Goal: Task Accomplishment & Management: Manage account settings

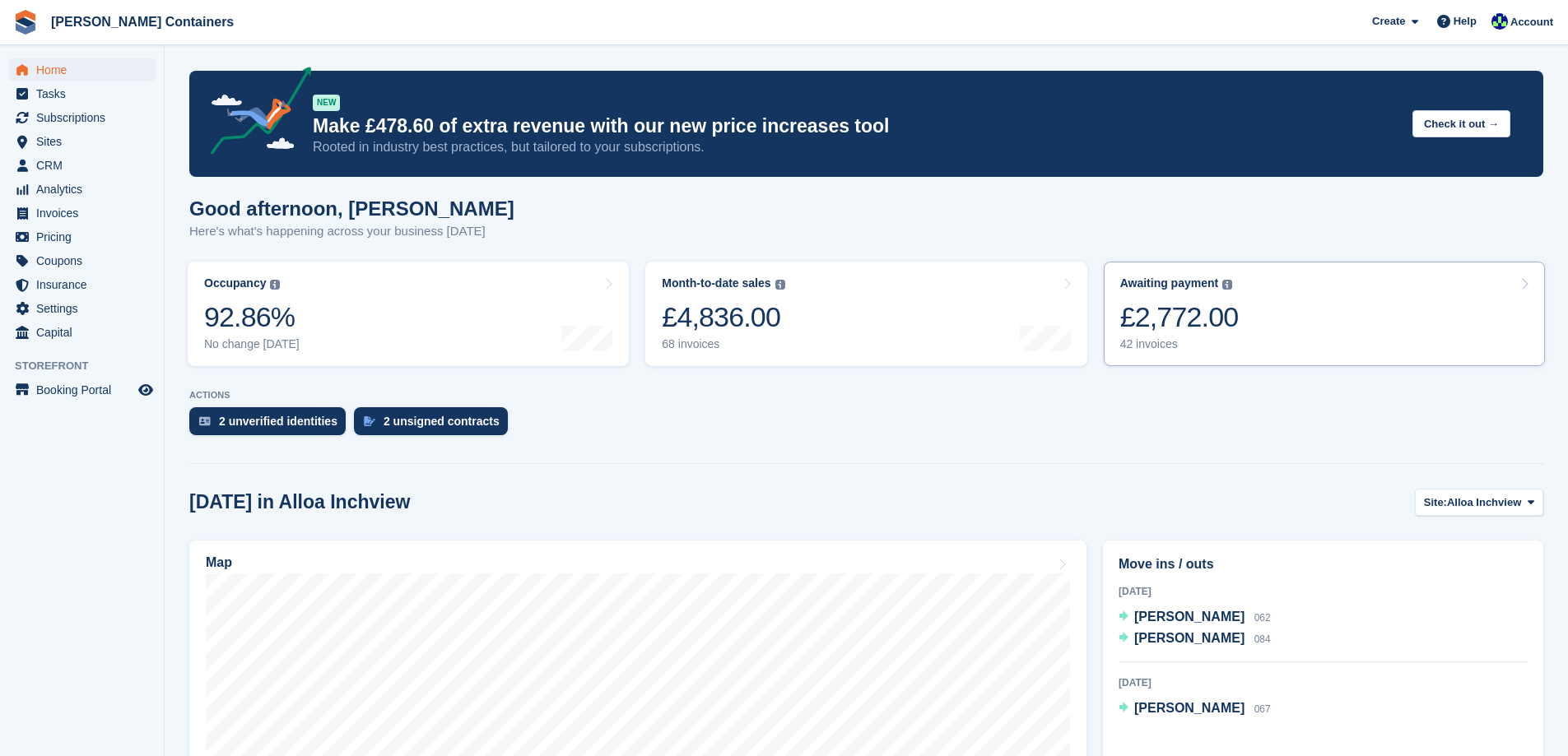
click at [1247, 343] on link "Awaiting payment The total outstanding balance on all open invoices. £2,772.00 …" at bounding box center [1324, 313] width 442 height 104
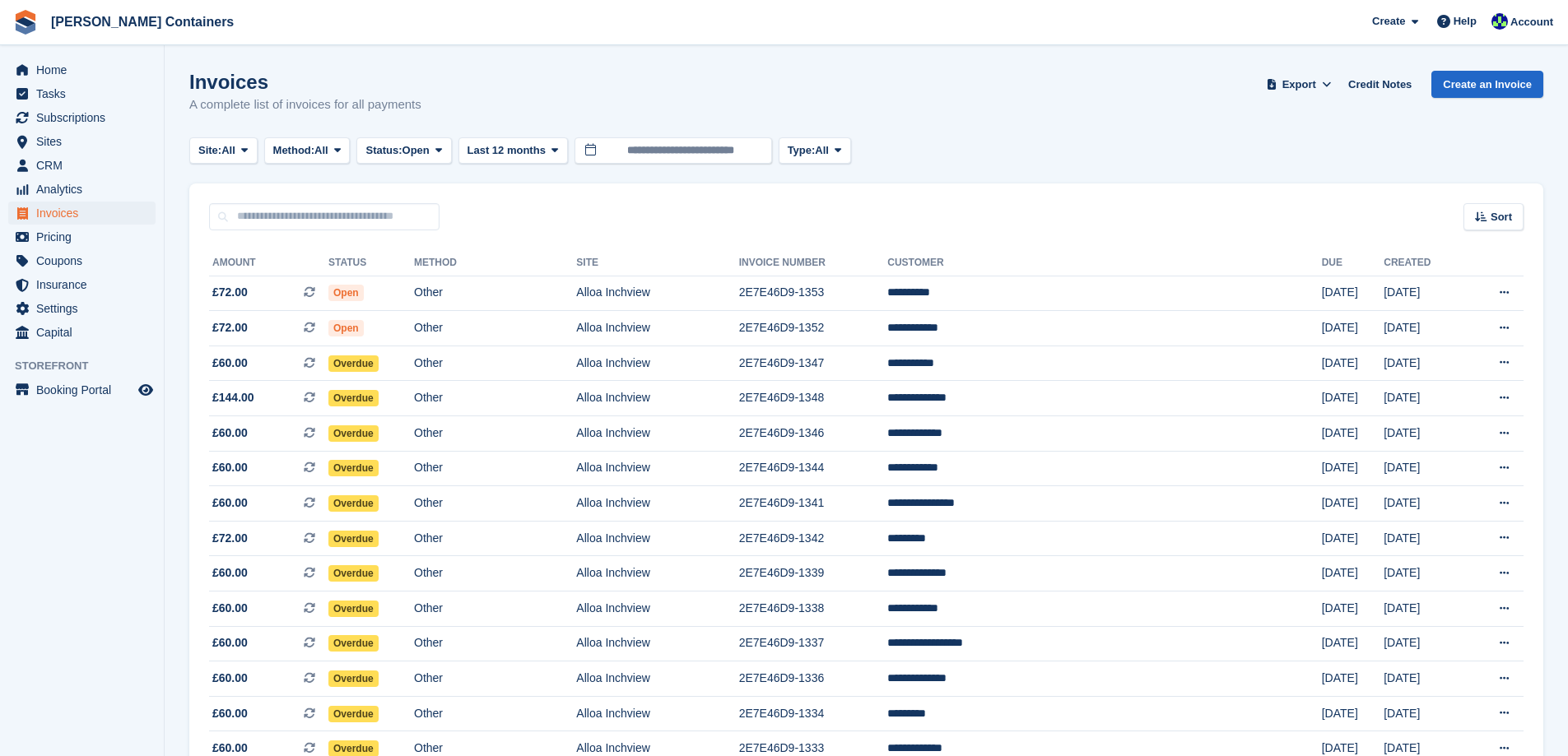
click at [1488, 218] on icon at bounding box center [1481, 217] width 12 height 11
click at [1462, 324] on span "Created (oldest first)" at bounding box center [1446, 326] width 112 height 13
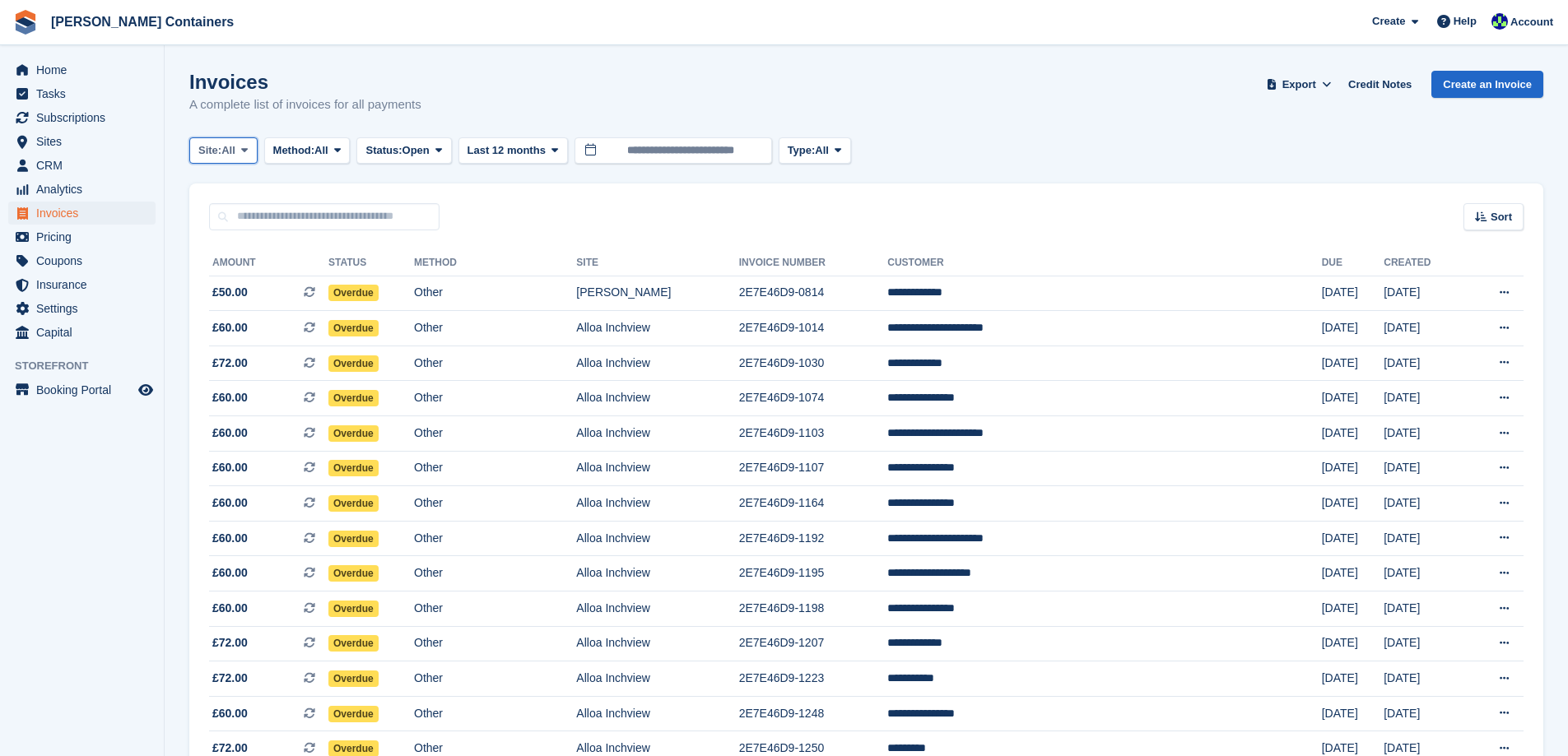
click at [221, 145] on span "Site:" at bounding box center [210, 151] width 23 height 16
click at [243, 226] on link "Alloa Inchview" at bounding box center [268, 218] width 144 height 29
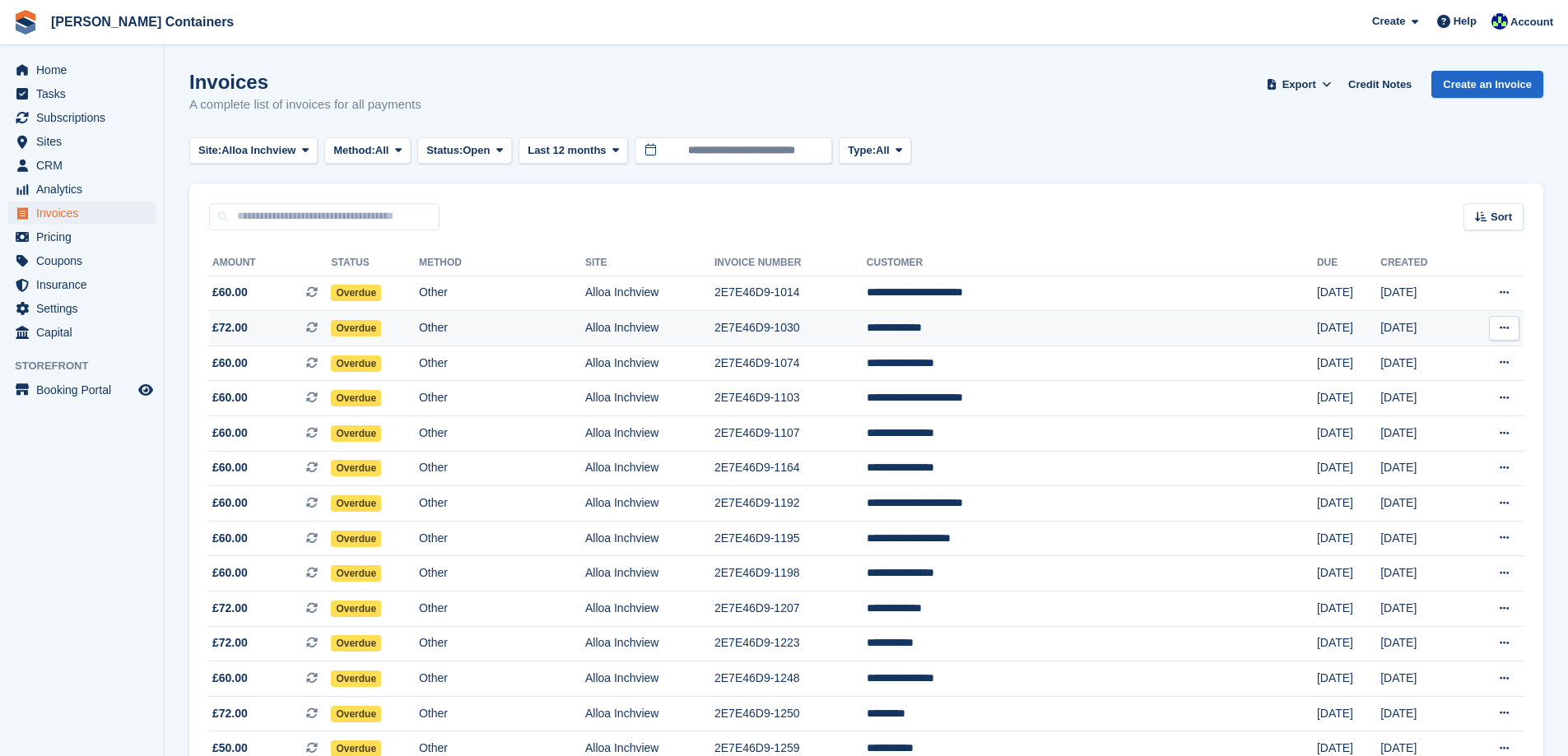
click at [867, 328] on td "2E7E46D9-1030" at bounding box center [790, 329] width 153 height 36
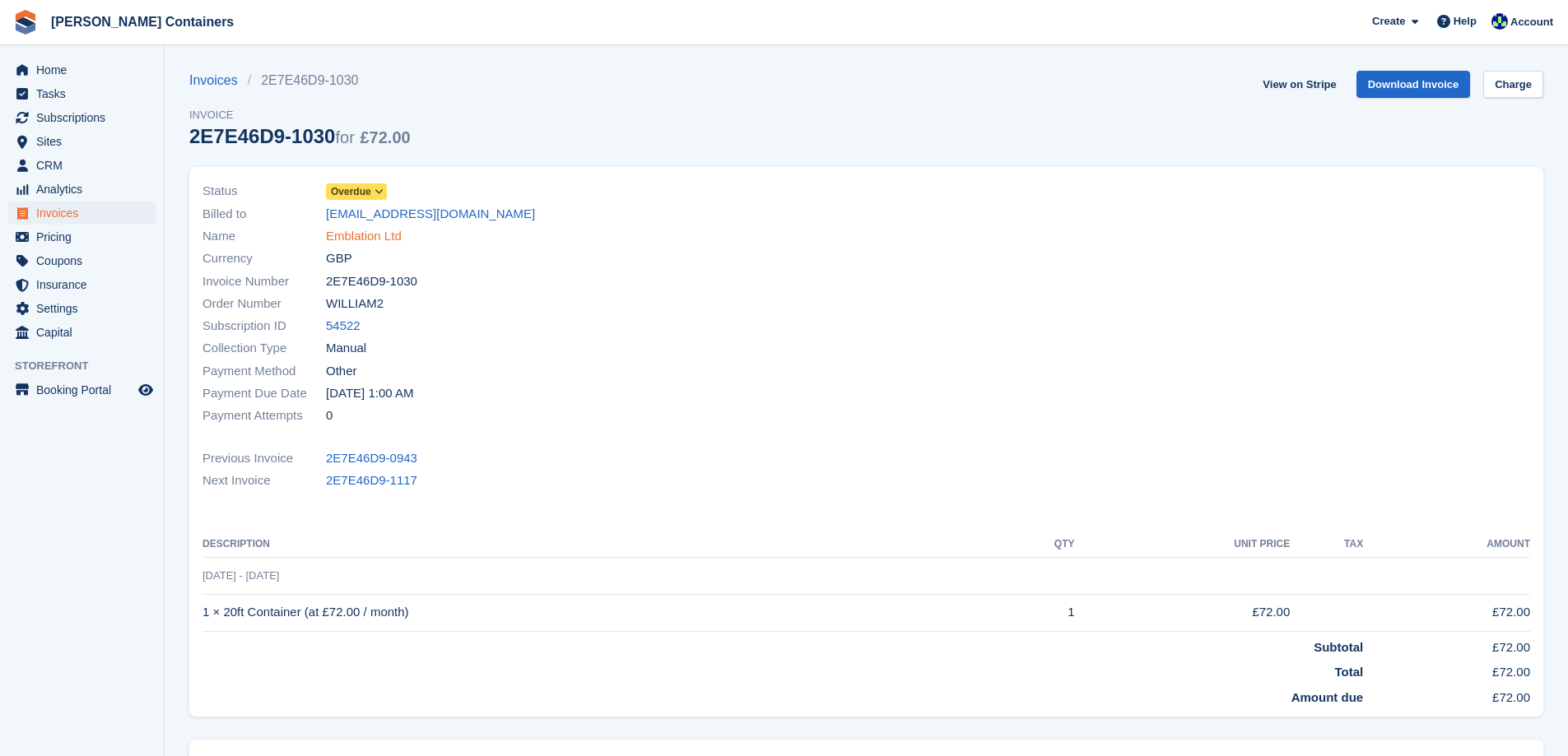
click at [375, 234] on link "Emblation Ltd" at bounding box center [363, 236] width 76 height 19
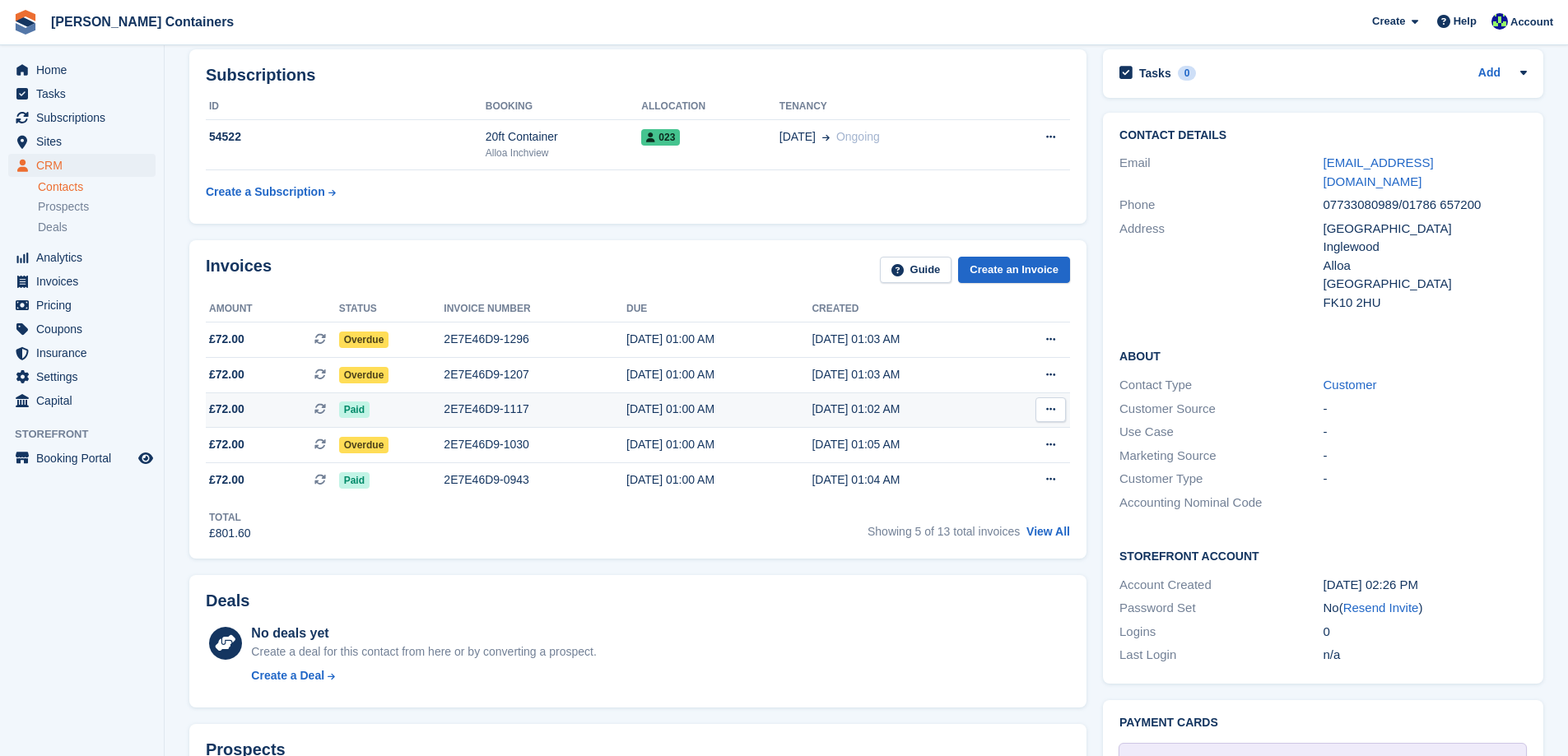
scroll to position [329, 0]
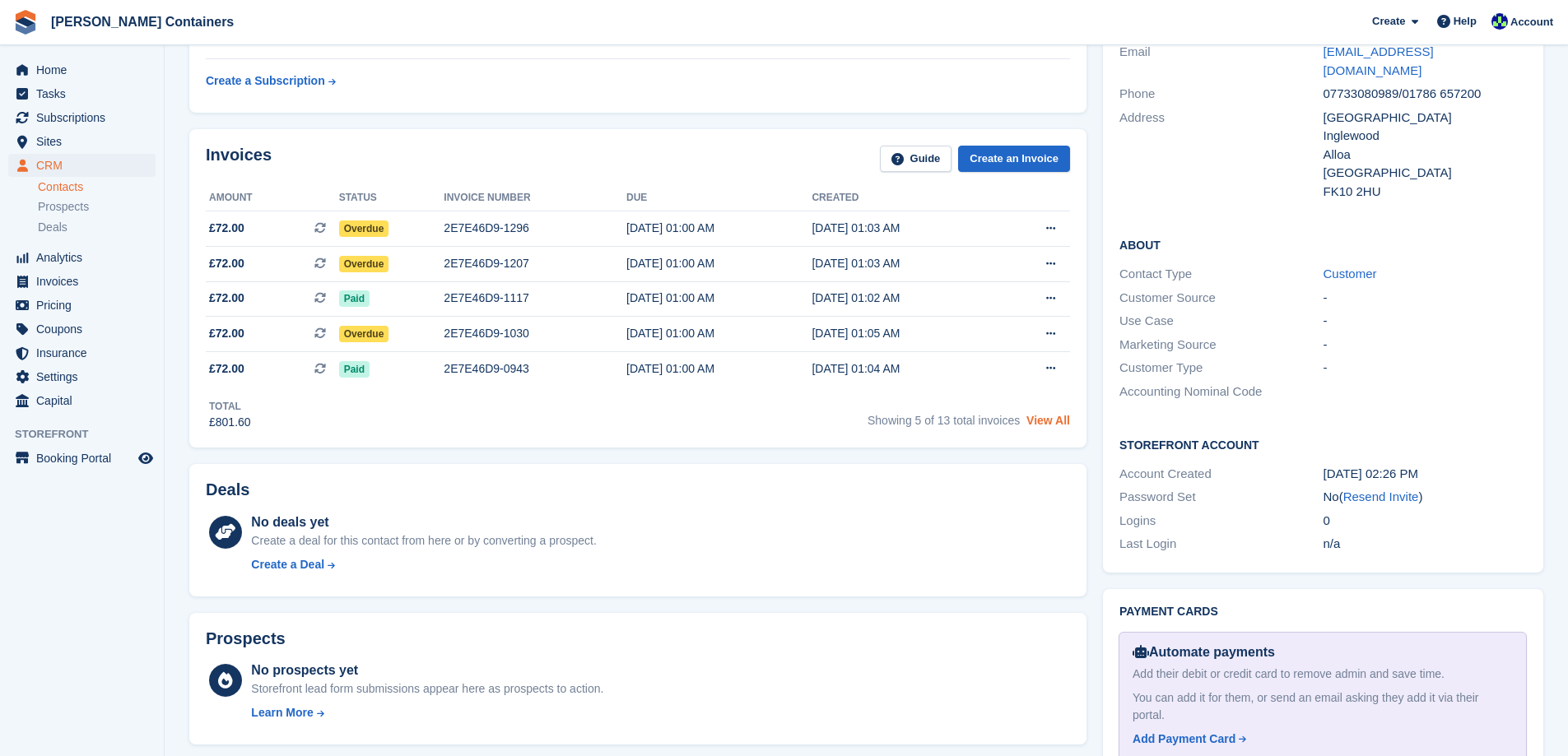
click at [1060, 421] on link "View All" at bounding box center [1048, 420] width 44 height 13
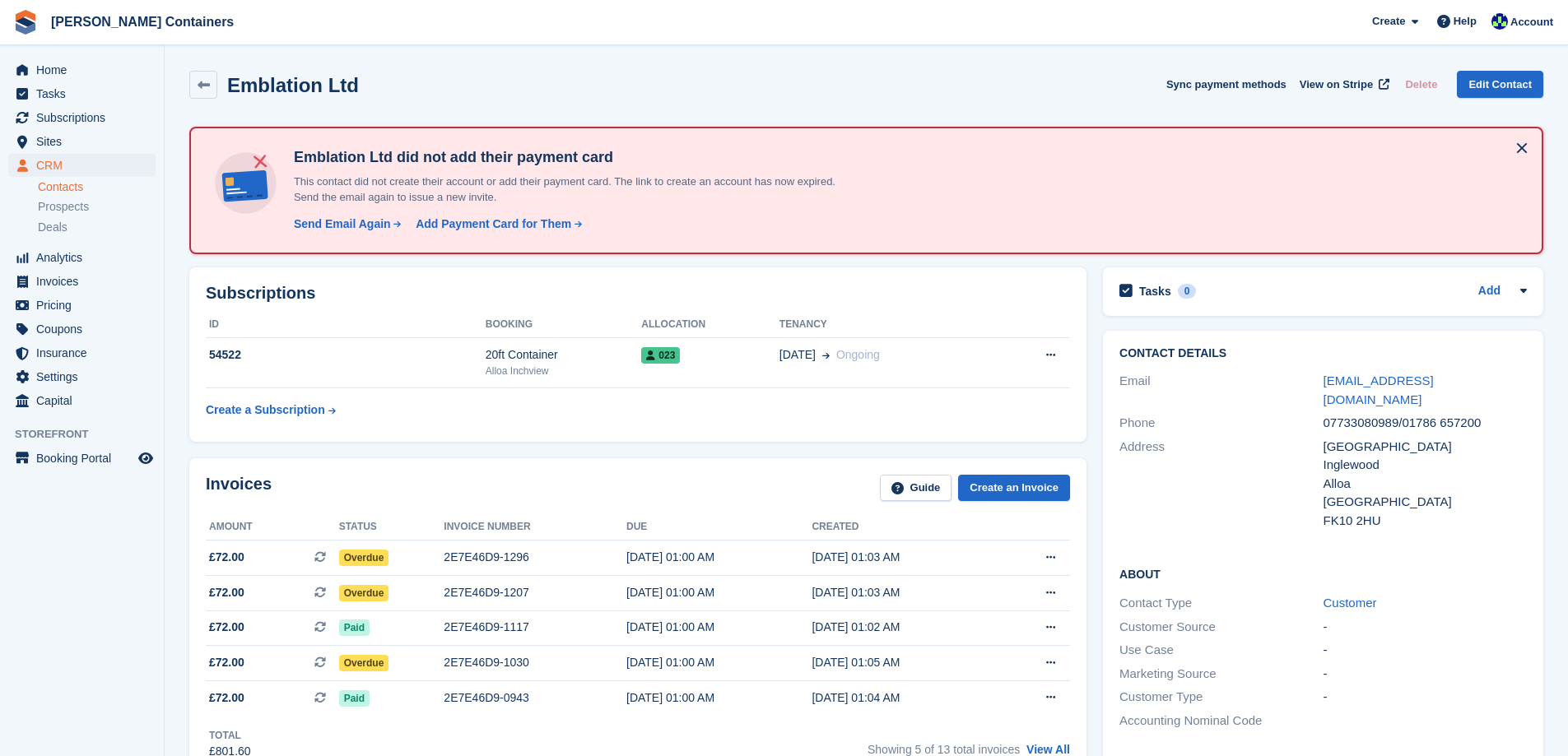
scroll to position [329, 0]
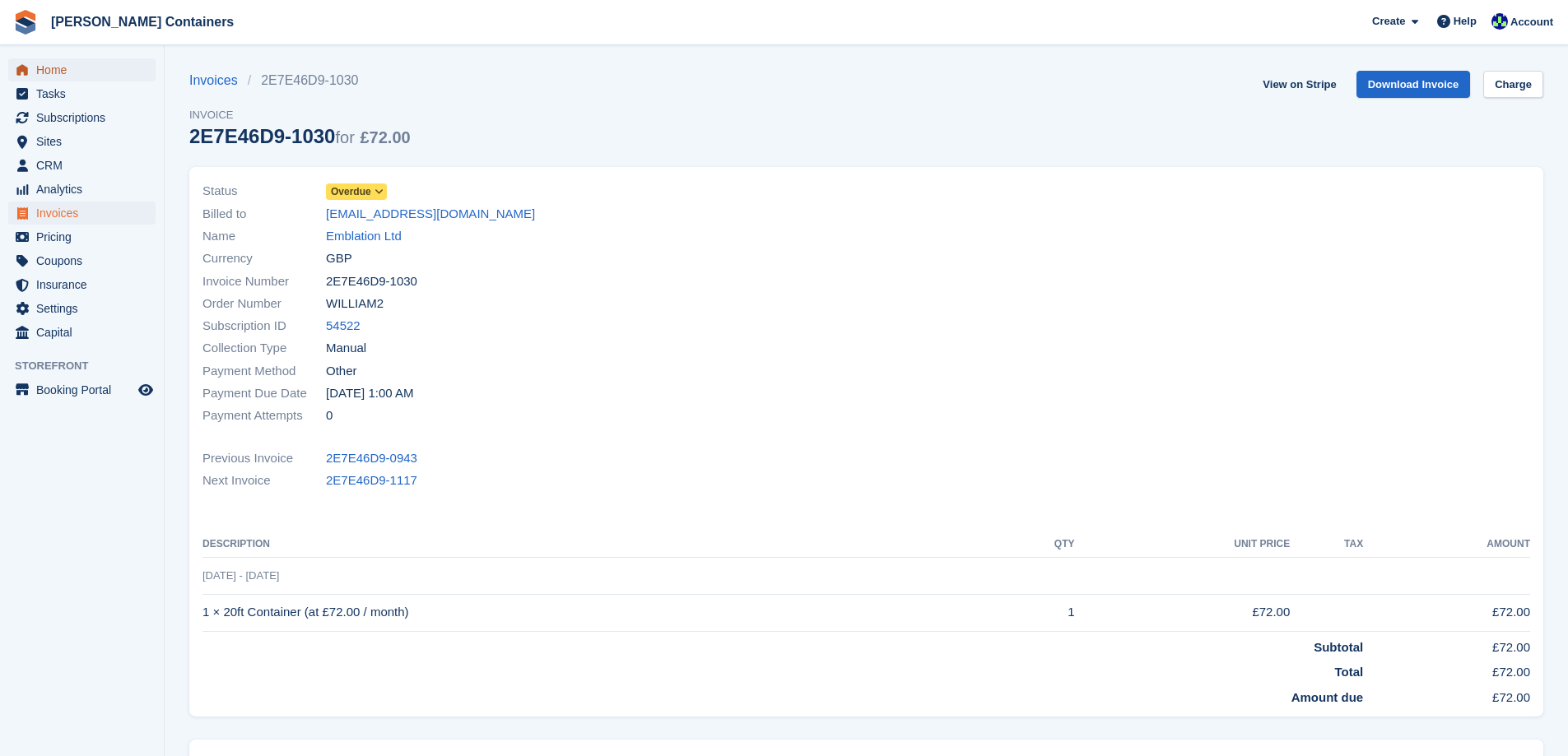
click at [48, 70] on span "Home" at bounding box center [86, 70] width 99 height 23
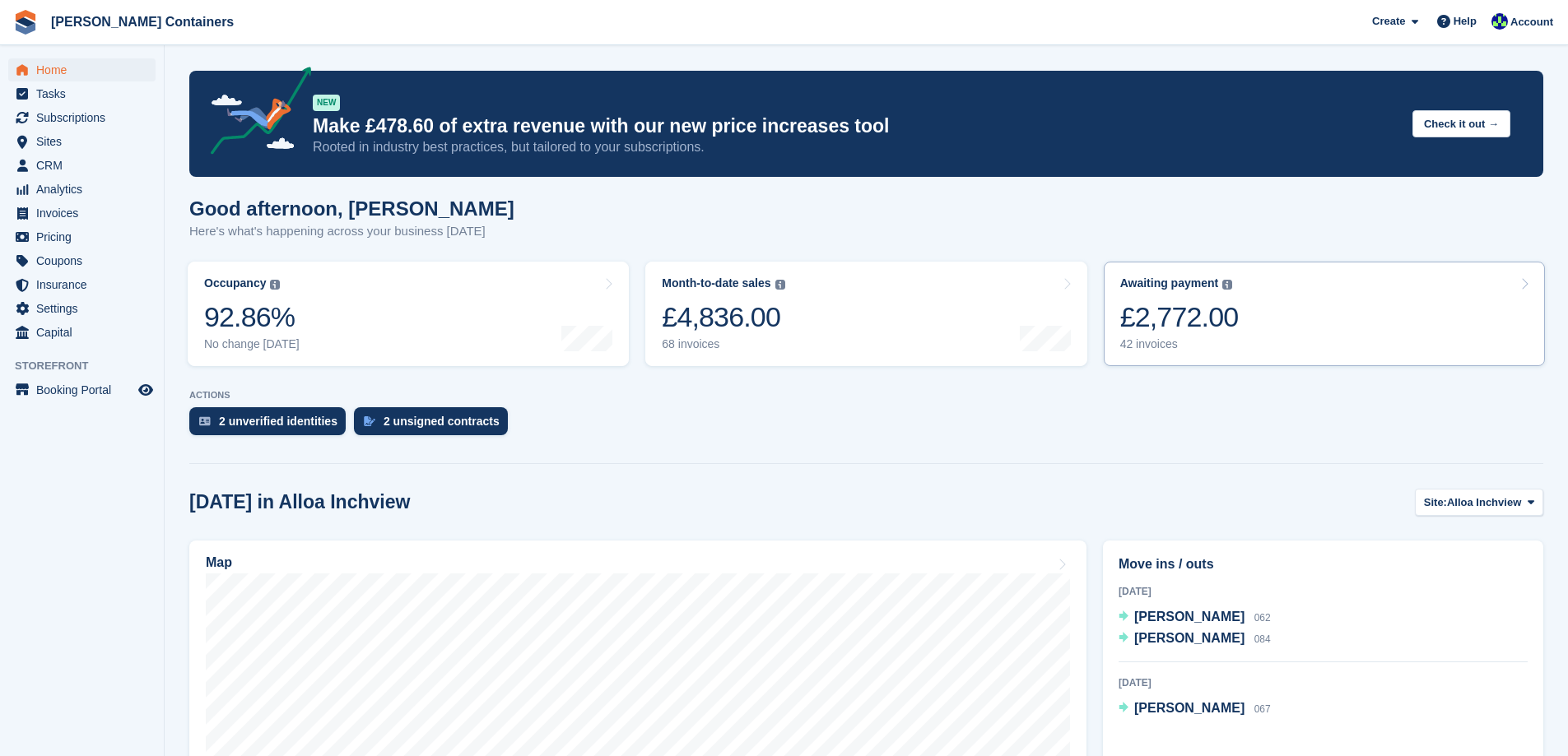
click at [1209, 328] on div "£2,772.00" at bounding box center [1179, 317] width 119 height 34
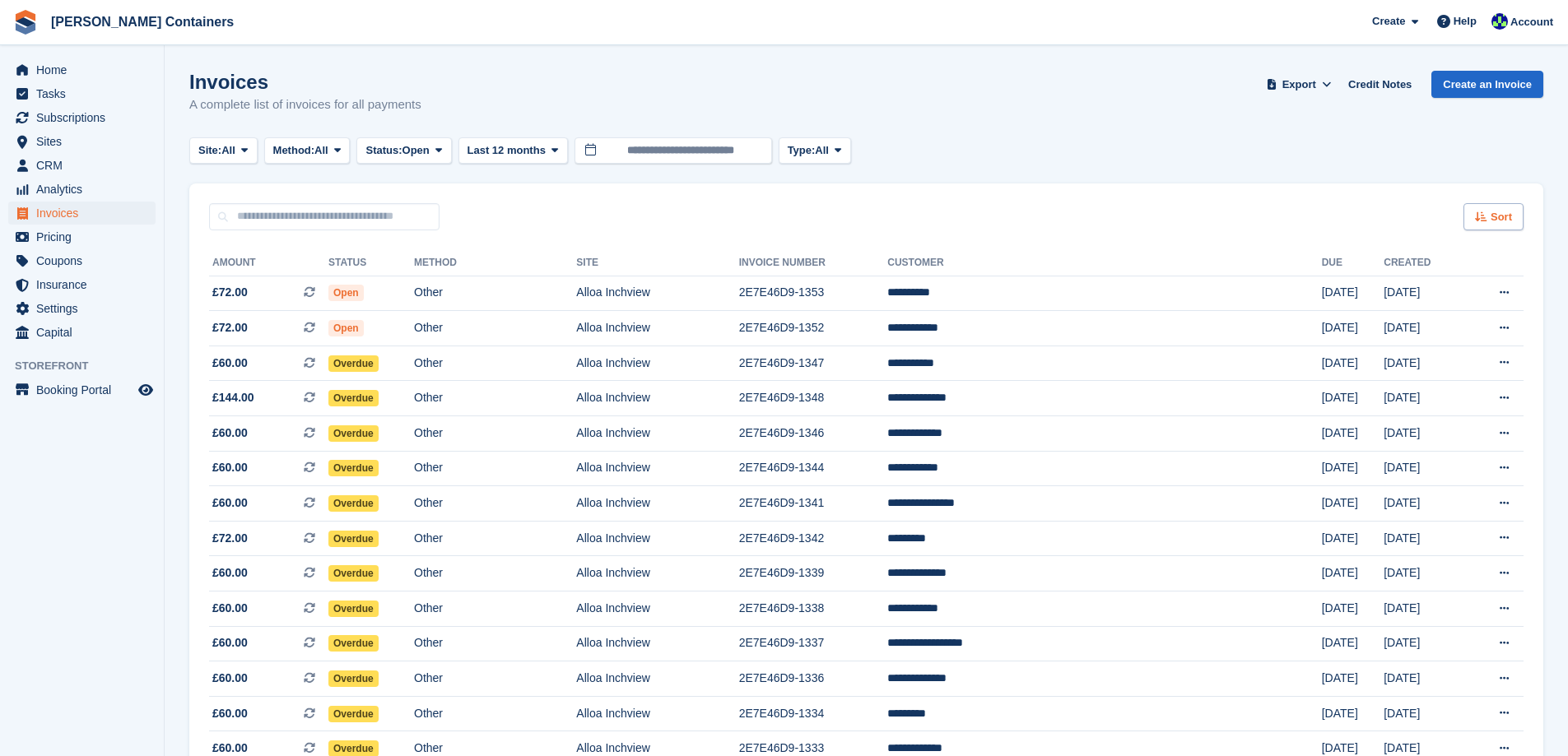
click at [1482, 218] on icon at bounding box center [1481, 217] width 12 height 11
click at [1452, 329] on span "Created (oldest first)" at bounding box center [1446, 326] width 112 height 13
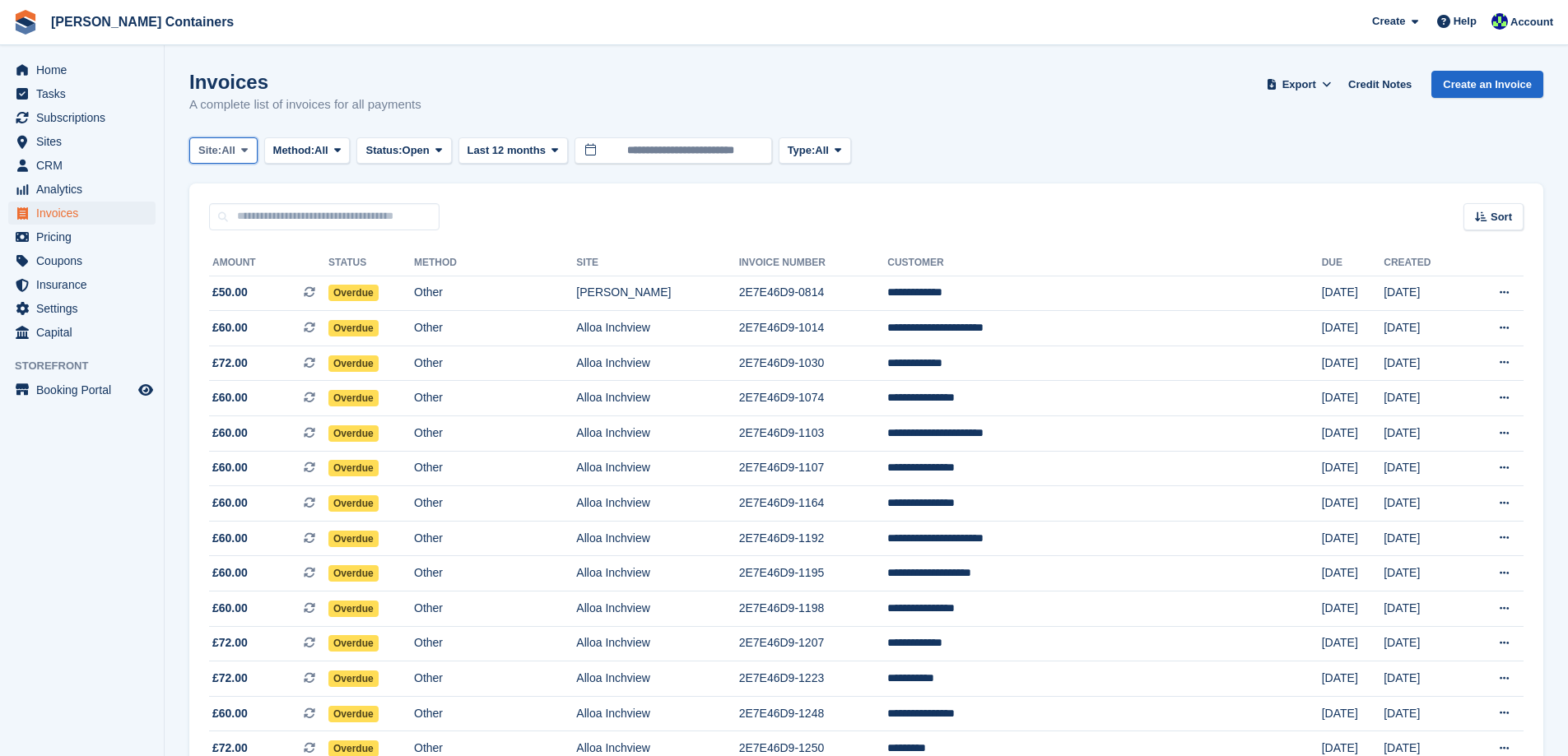
click at [241, 145] on span at bounding box center [244, 150] width 13 height 13
click at [278, 225] on link "Alloa Inchview" at bounding box center [268, 218] width 144 height 29
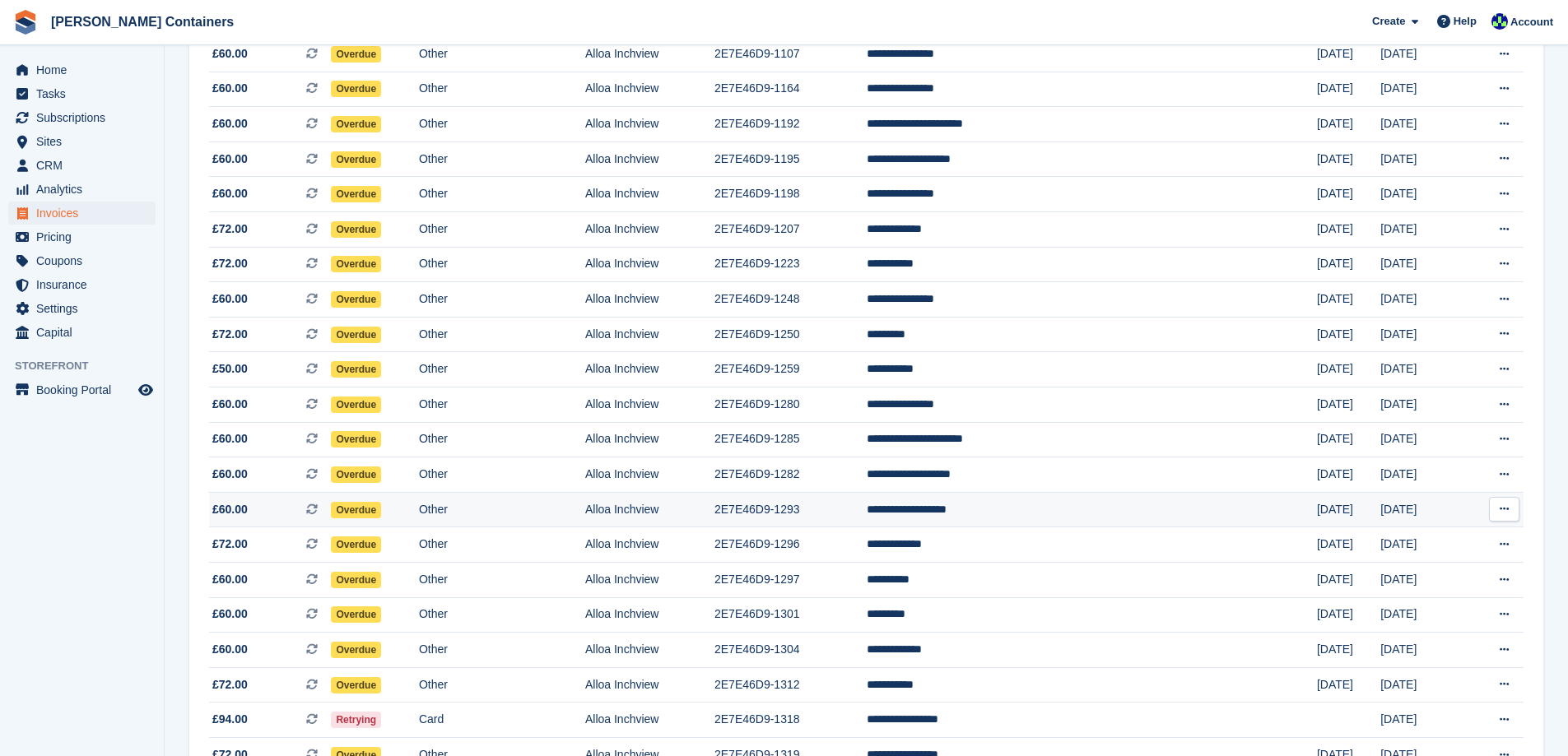
scroll to position [411, 0]
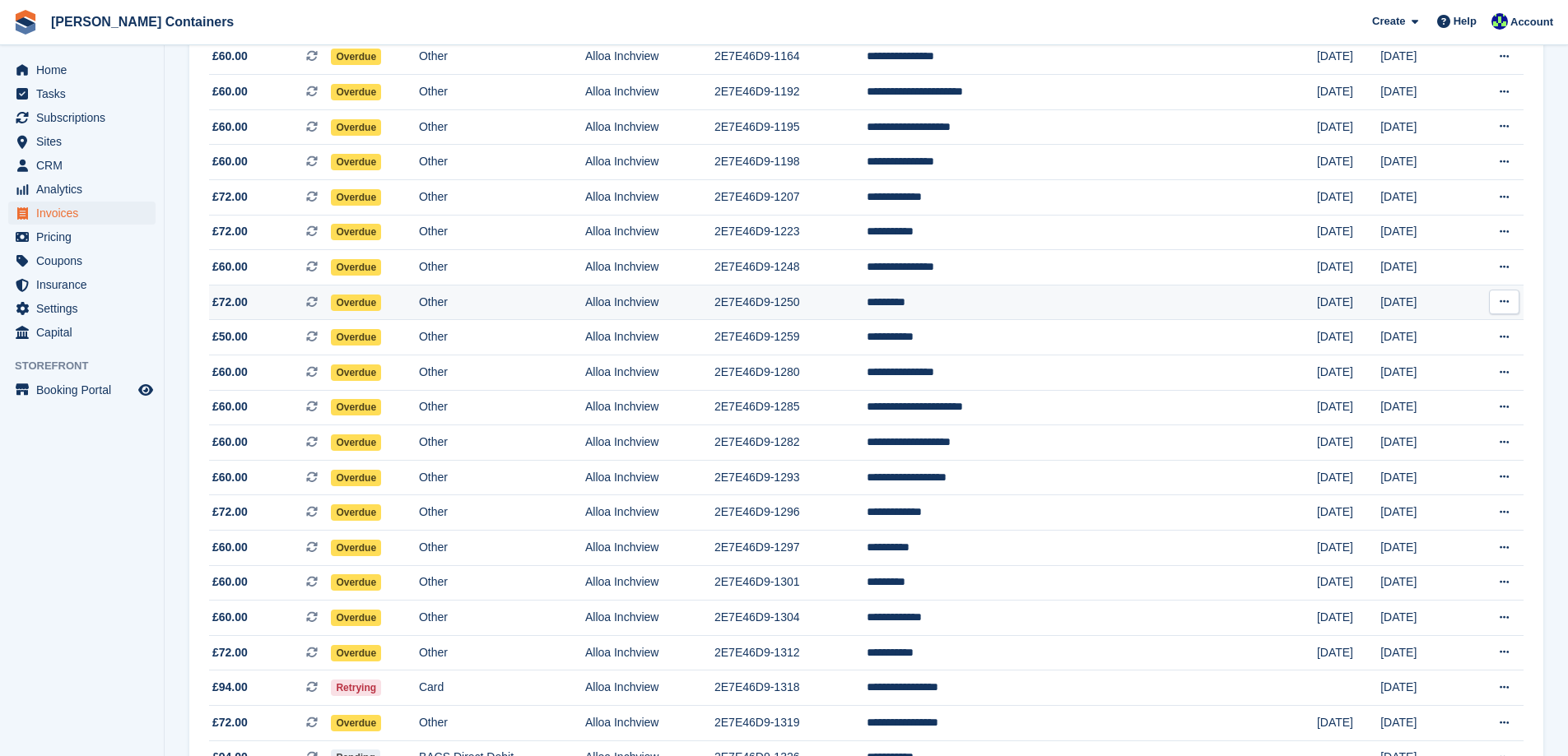
click at [1060, 303] on td "*********" at bounding box center [1092, 302] width 450 height 36
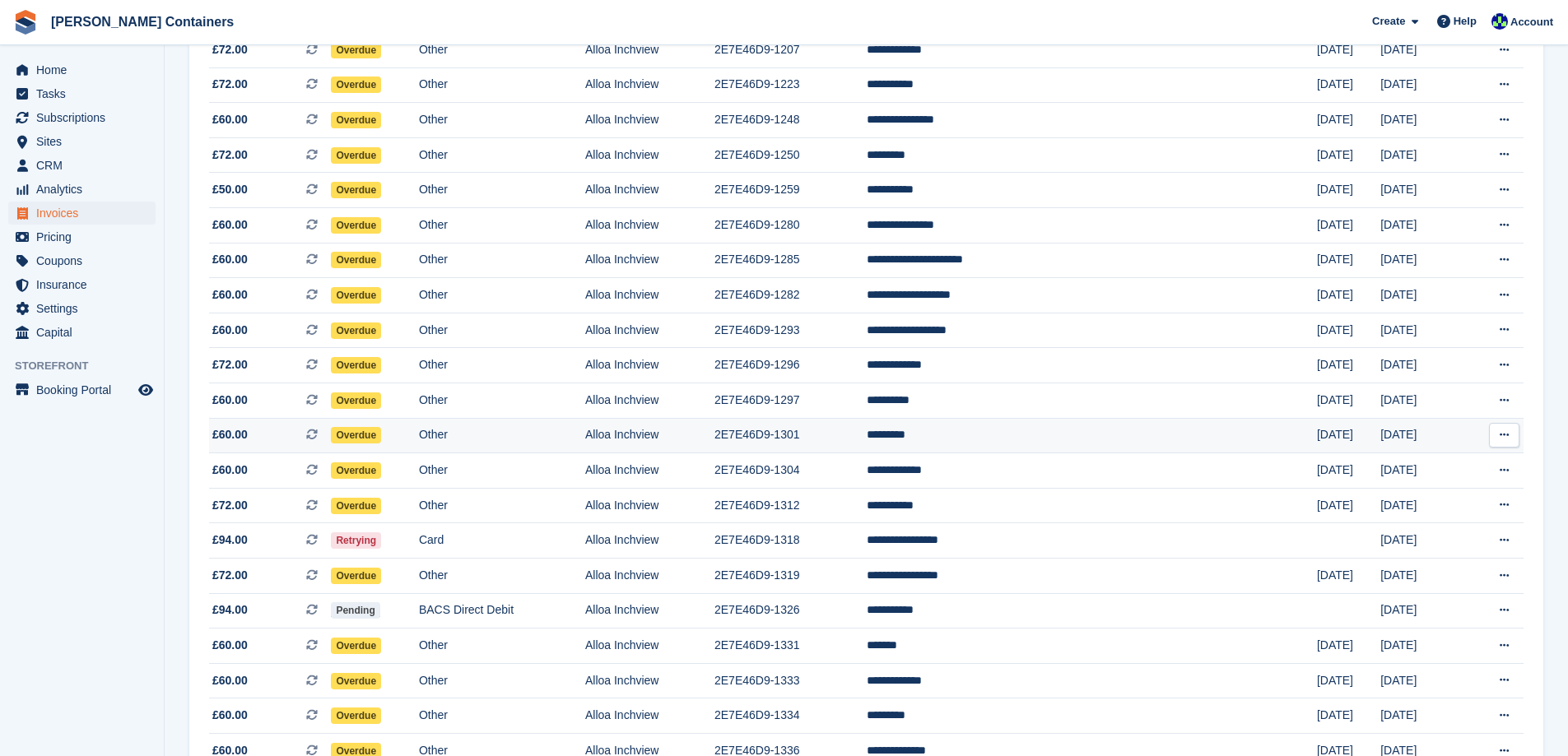
scroll to position [576, 0]
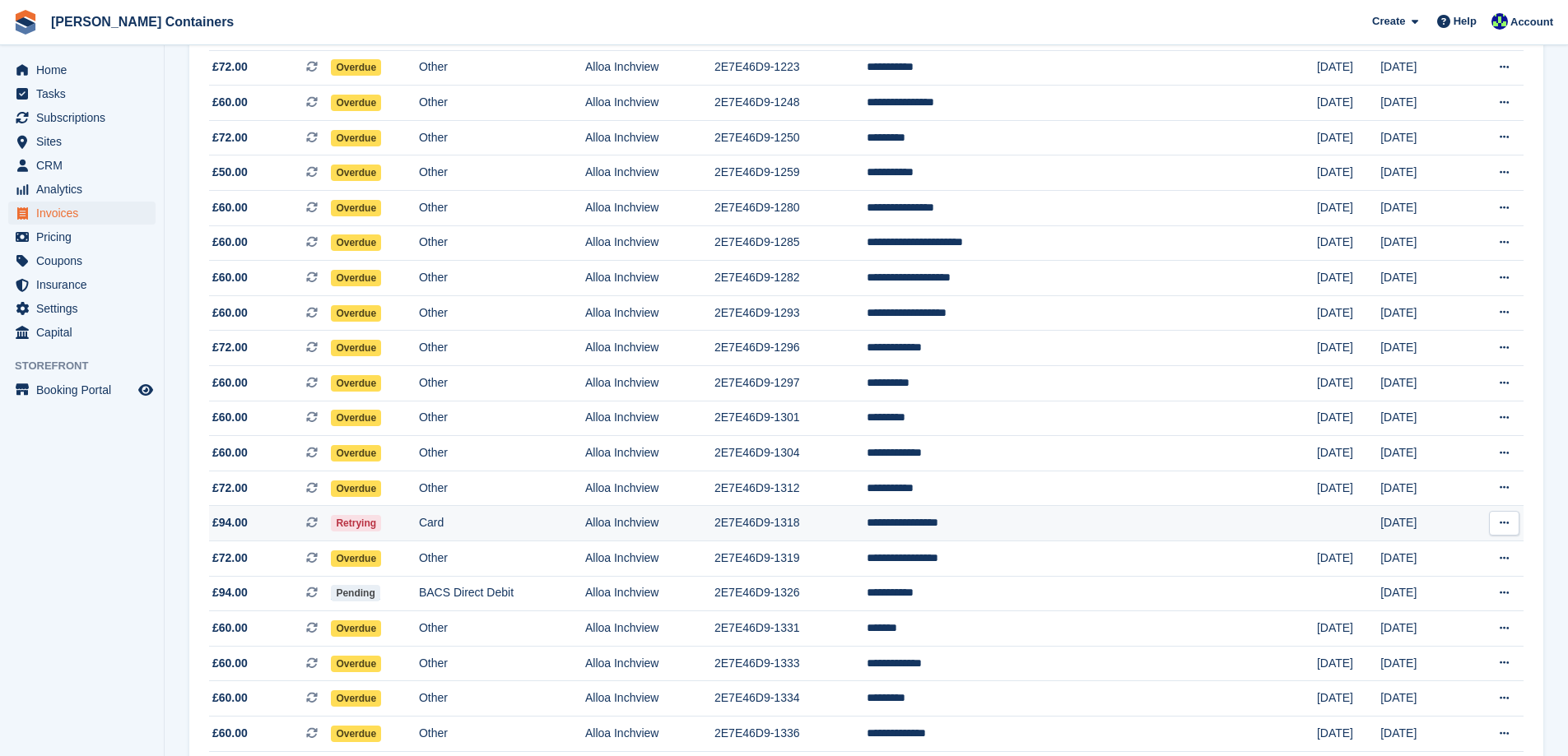
click at [1049, 523] on td "**********" at bounding box center [1092, 524] width 450 height 36
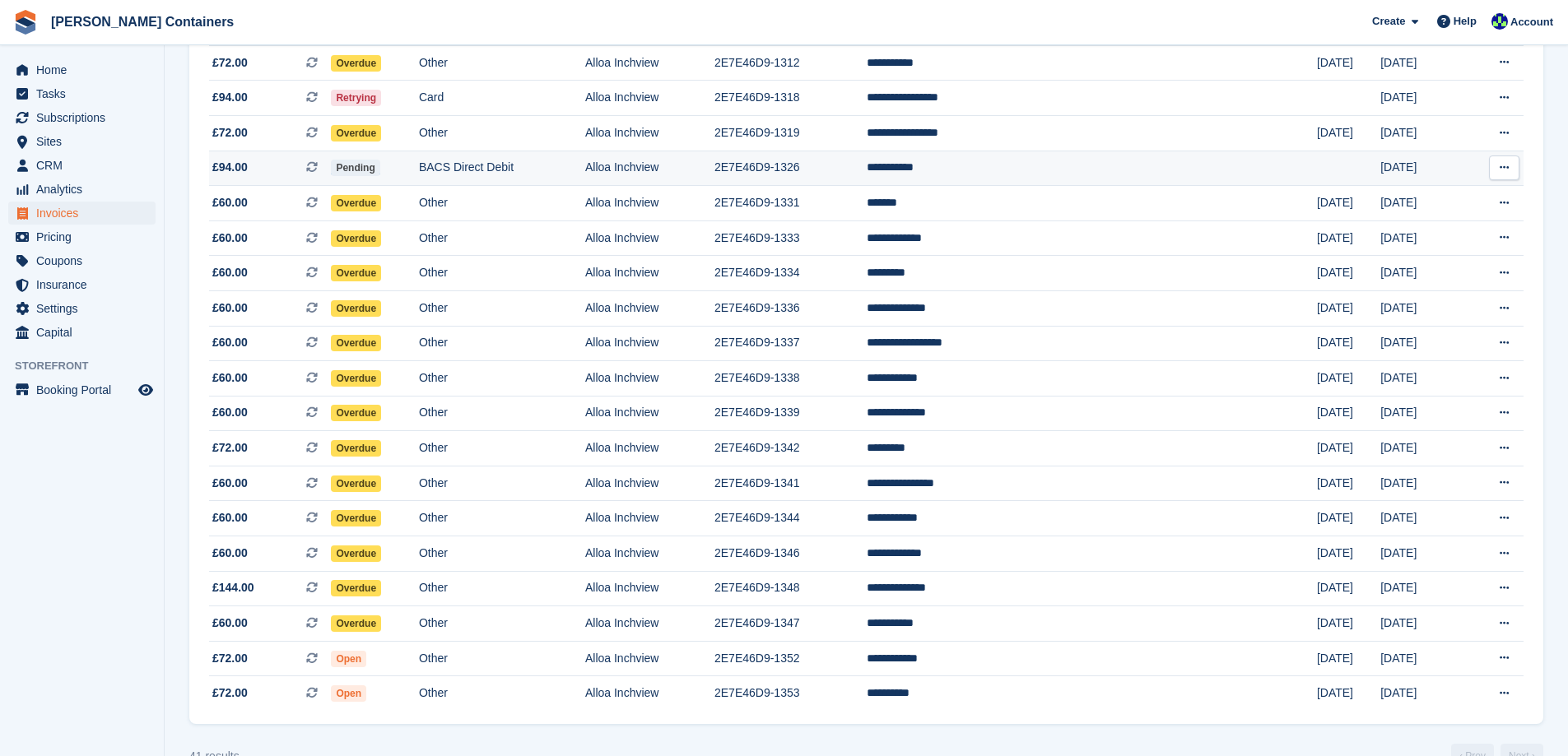
scroll to position [1039, 0]
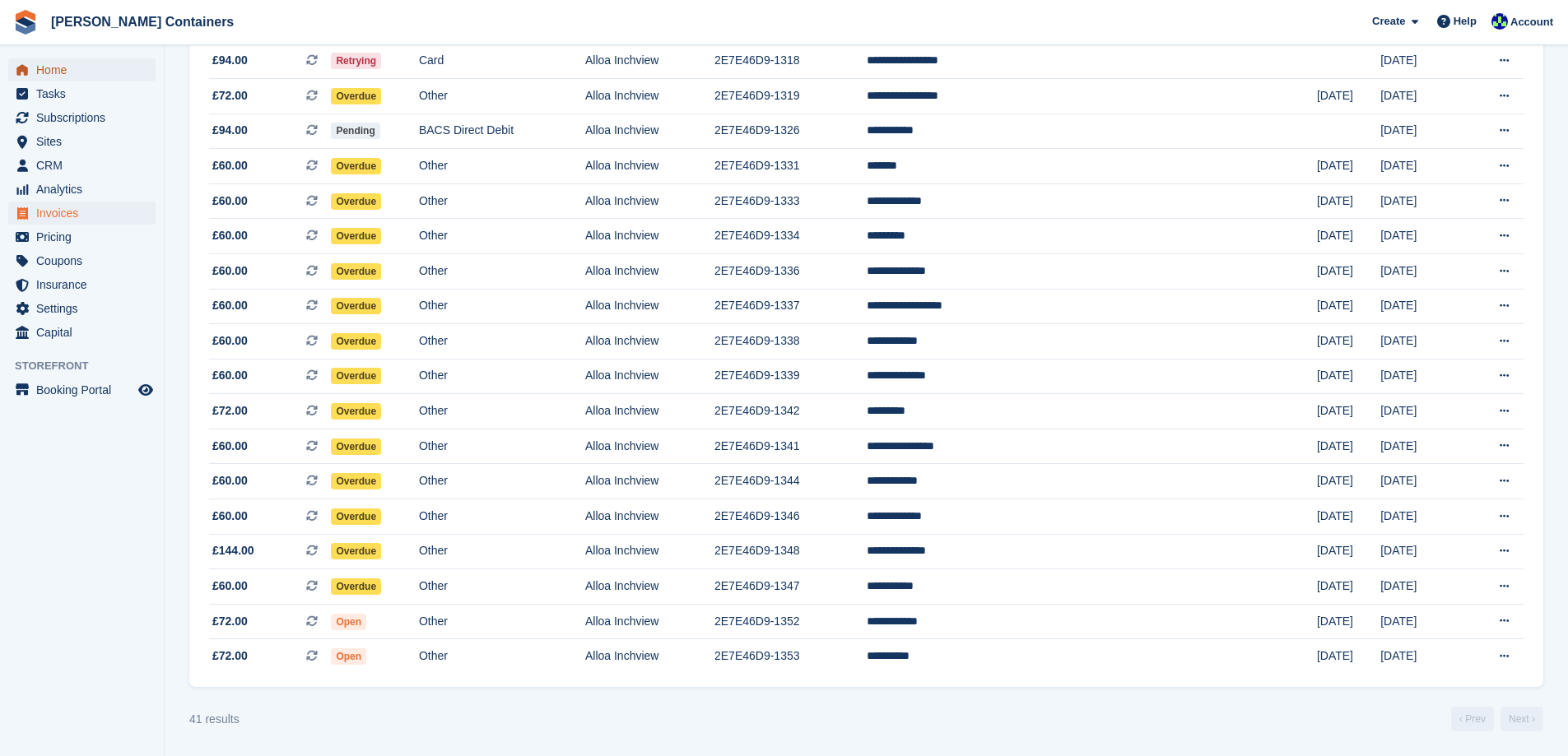
click at [70, 60] on span "Home" at bounding box center [86, 70] width 99 height 23
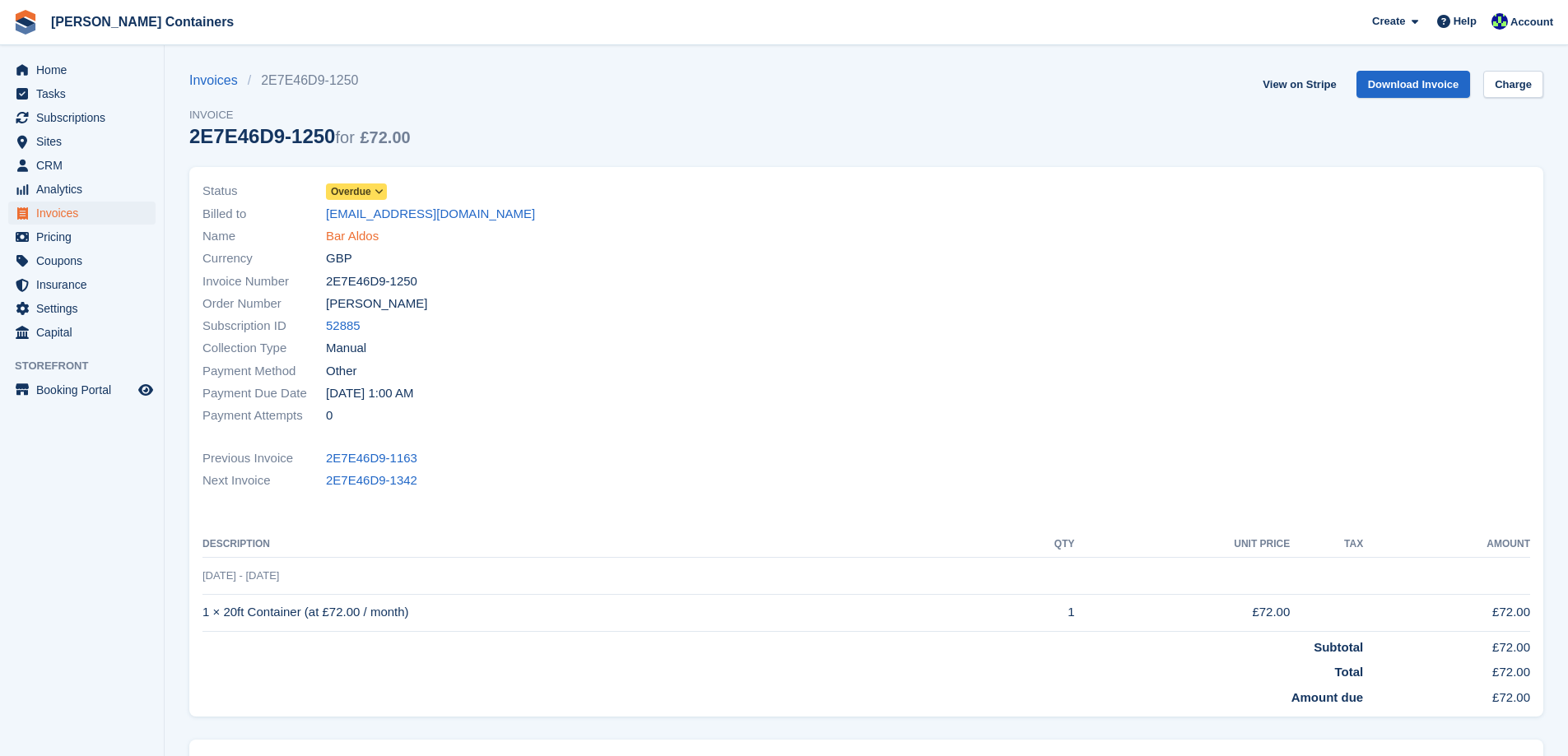
click at [351, 238] on link "Bar Aldos" at bounding box center [351, 236] width 53 height 19
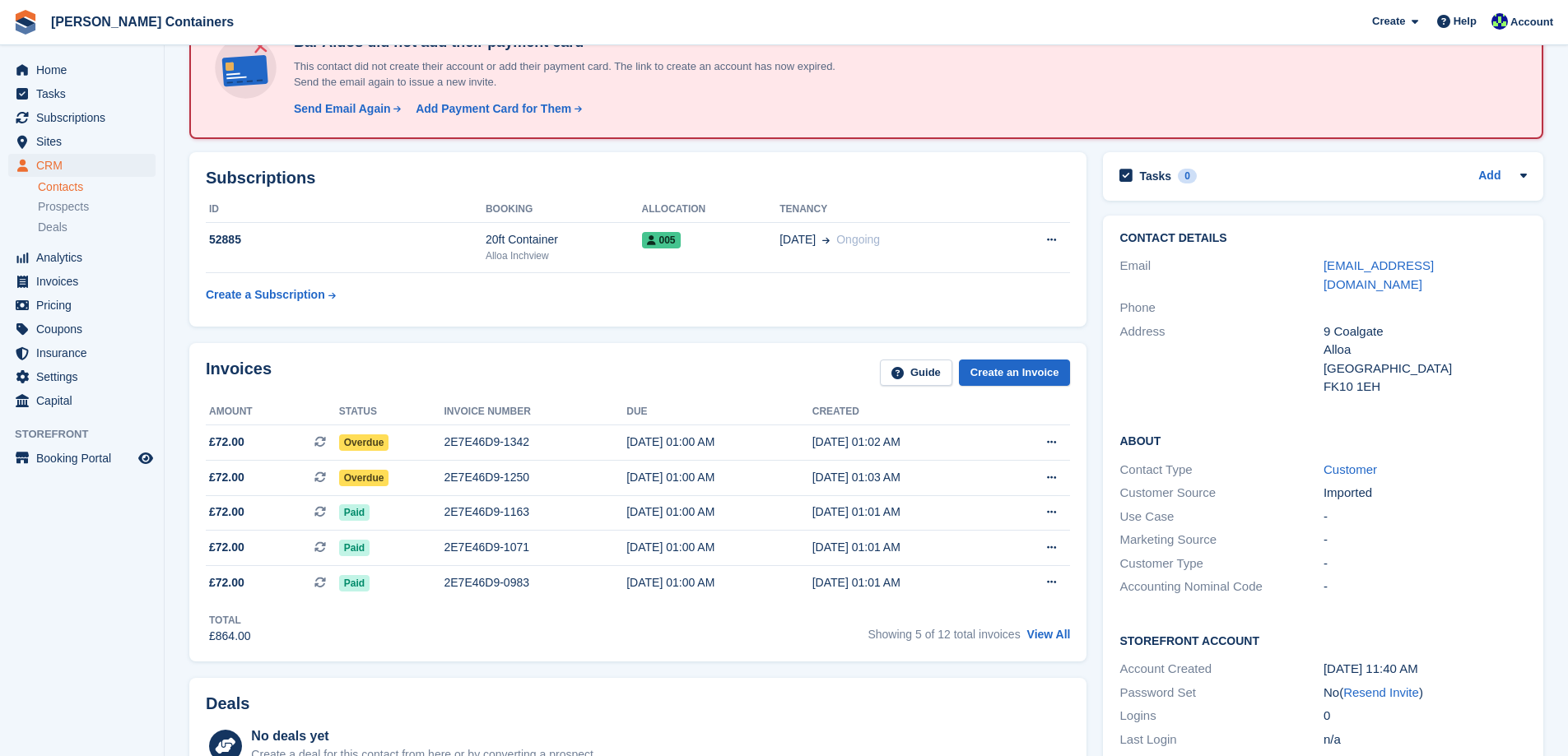
scroll to position [82, 0]
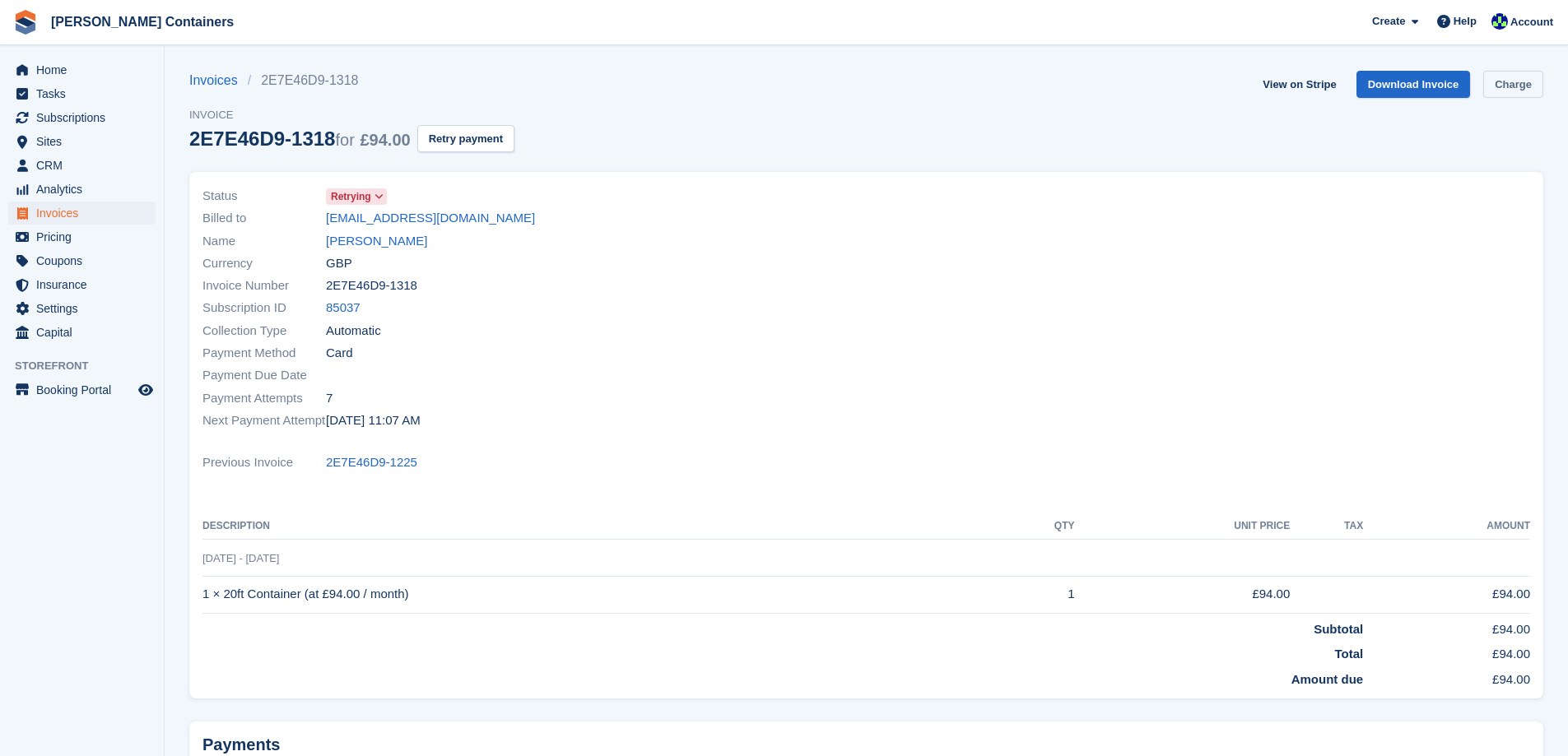
click at [1498, 88] on link "Charge" at bounding box center [1513, 84] width 60 height 27
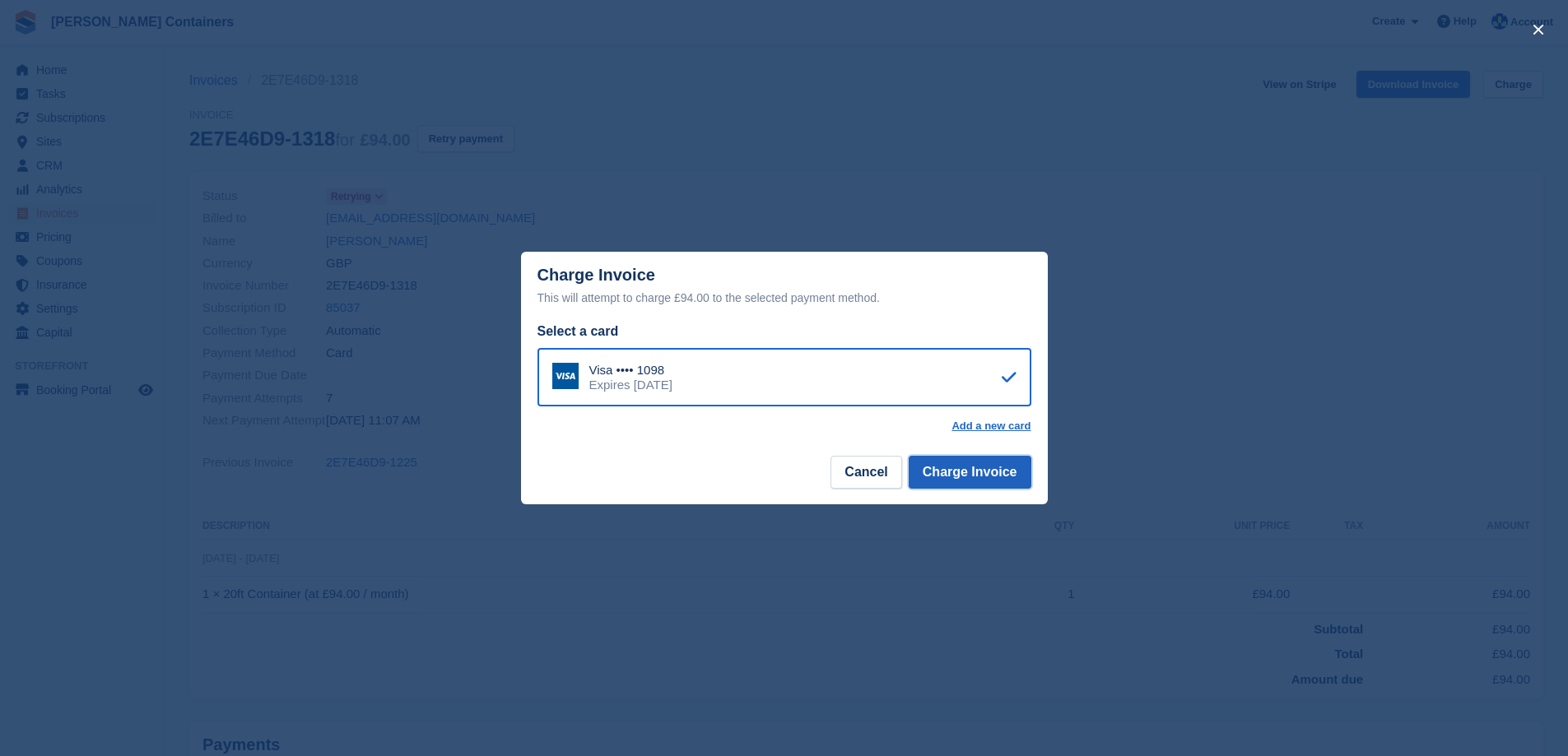
click at [956, 471] on button "Charge Invoice" at bounding box center [970, 472] width 122 height 33
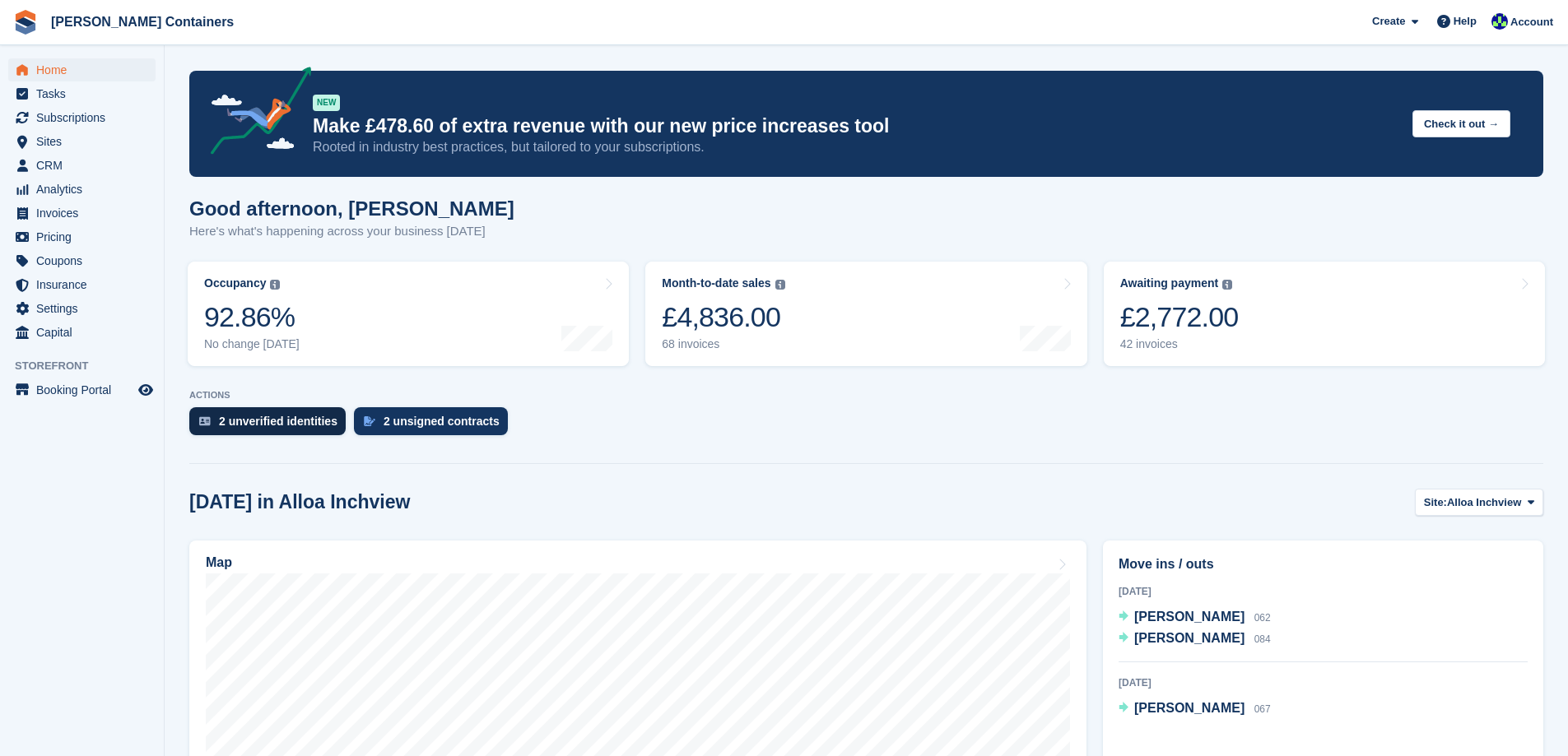
click at [293, 428] on div "2 unverified identities" at bounding box center [277, 421] width 119 height 13
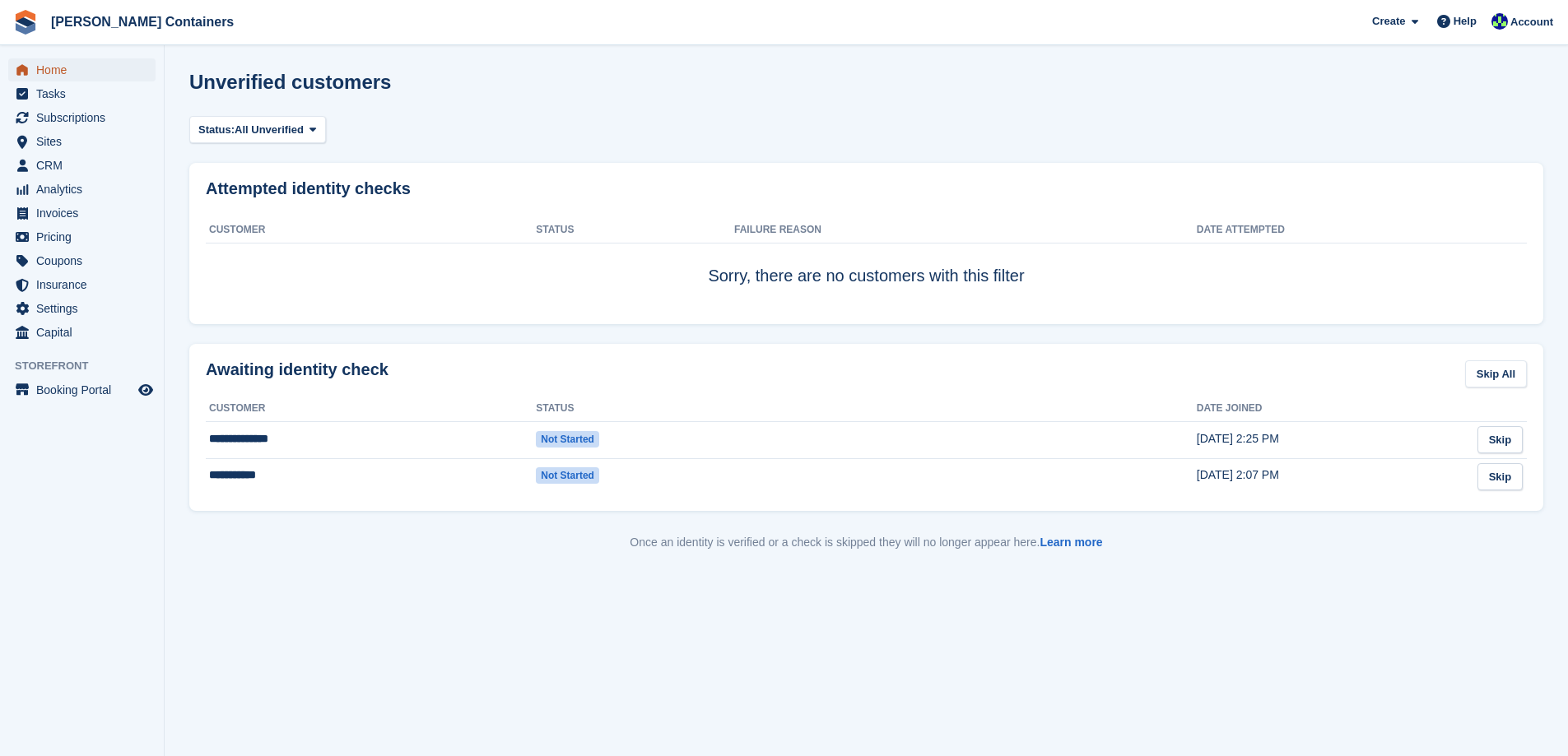
click at [65, 75] on span "Home" at bounding box center [86, 70] width 99 height 23
